Goal: Task Accomplishment & Management: Complete application form

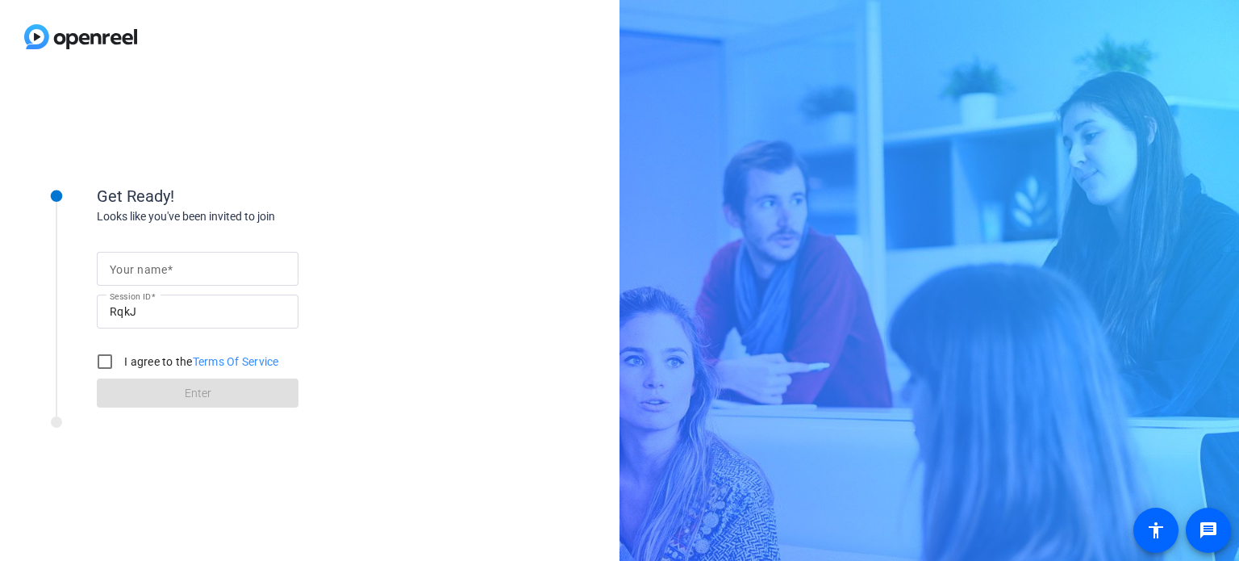
click at [191, 270] on input "Your name" at bounding box center [198, 268] width 176 height 19
click at [194, 270] on input "[PERSON_NAME][EMAIL_ADDRESS][PERSON_NAME][DOMAIN_NAME]" at bounding box center [198, 268] width 176 height 19
click at [193, 270] on input "[PERSON_NAME][EMAIL_ADDRESS][PERSON_NAME][DOMAIN_NAME]" at bounding box center [198, 268] width 176 height 19
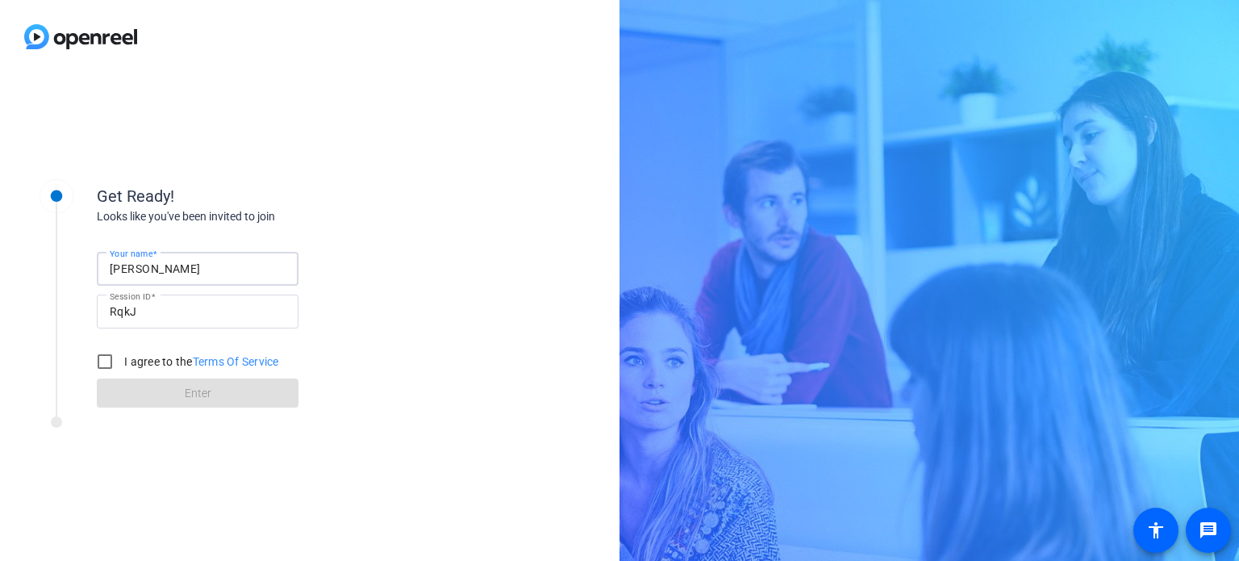
type input "[PERSON_NAME]"
click at [309, 169] on div "Get Ready! Looks like you've been invited to join Your name [PERSON_NAME] Sessi…" at bounding box center [258, 282] width 323 height 252
click at [106, 361] on input "I agree to the Terms Of Service" at bounding box center [105, 361] width 32 height 32
checkbox input "true"
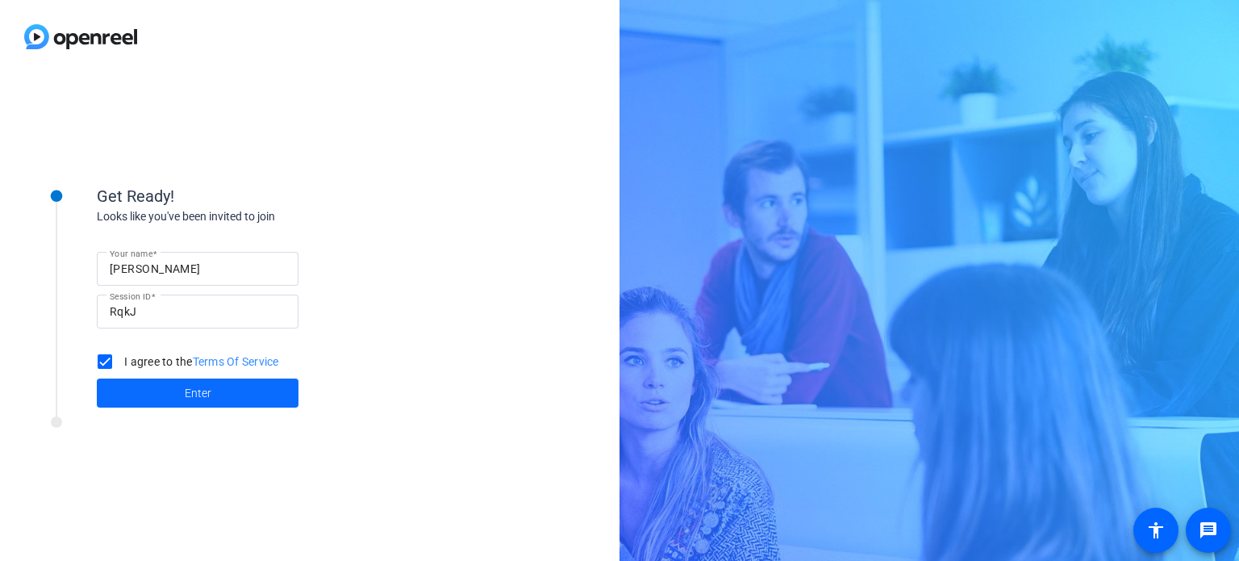
click at [202, 387] on span "Enter" at bounding box center [198, 393] width 27 height 17
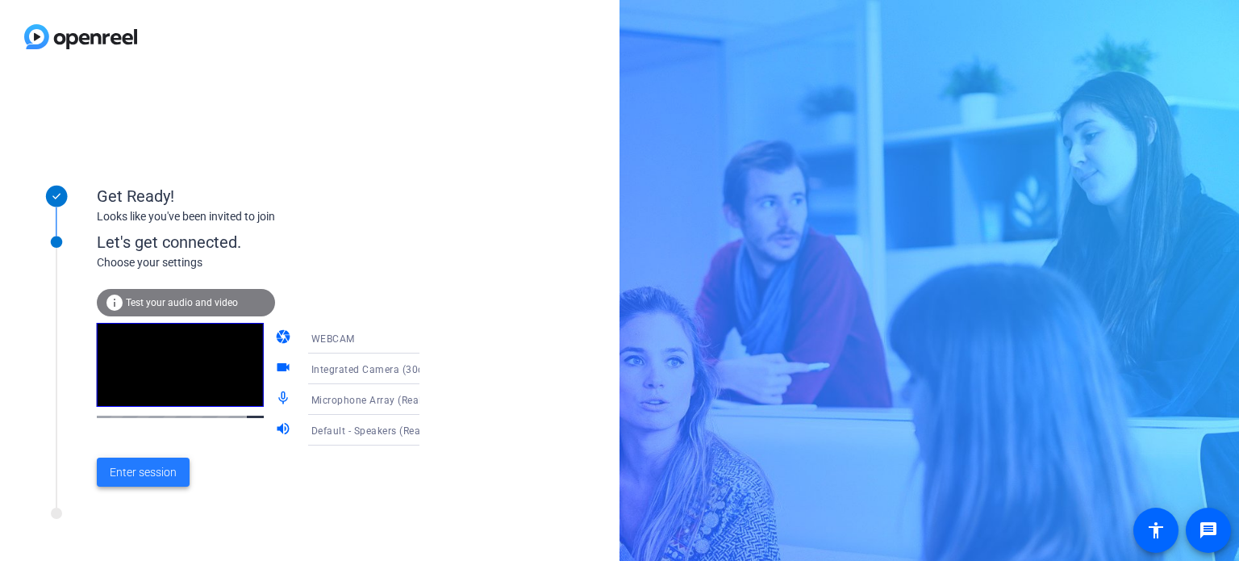
click at [152, 472] on span "Enter session" at bounding box center [143, 472] width 67 height 17
